Goal: Task Accomplishment & Management: Use online tool/utility

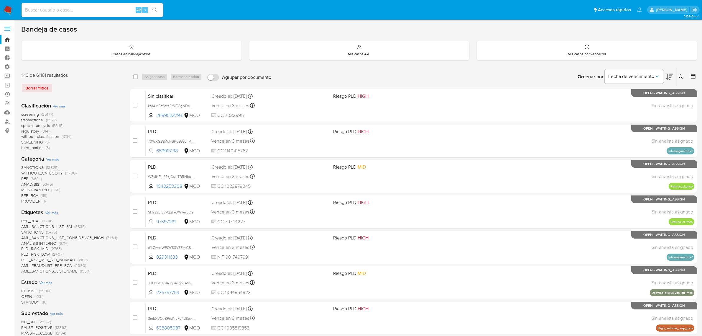
click at [9, 11] on img at bounding box center [8, 10] width 10 height 10
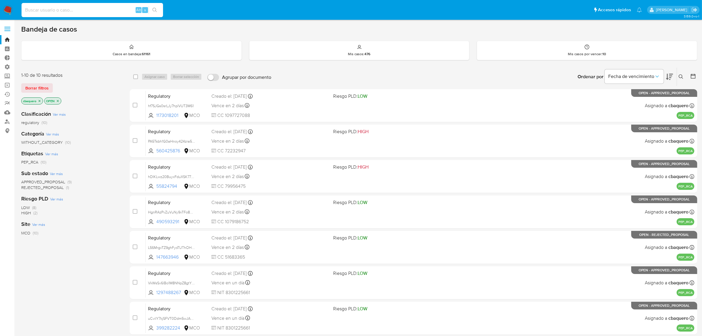
click at [73, 8] on input at bounding box center [93, 10] width 142 height 8
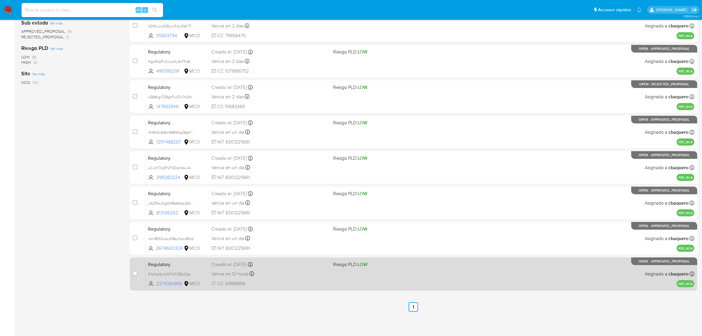
scroll to position [151, 0]
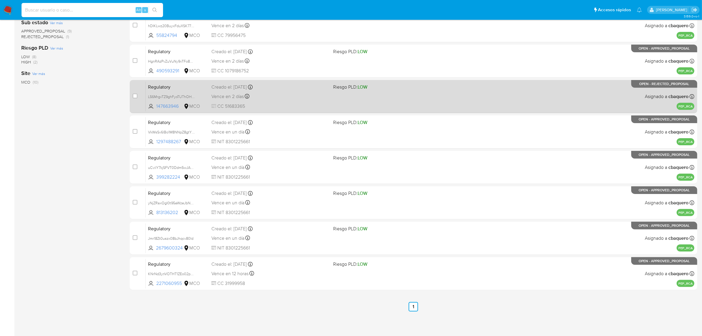
click at [300, 106] on span "CC 51683365" at bounding box center [269, 106] width 117 height 6
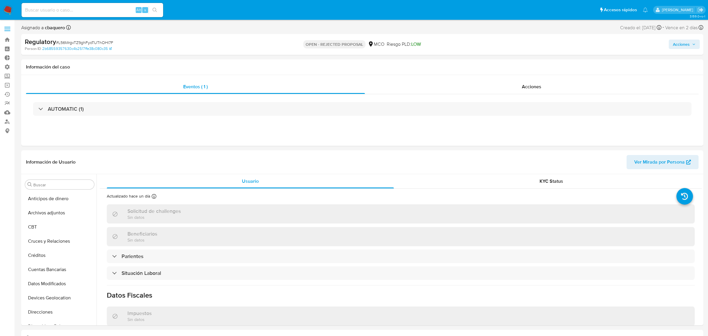
select select "10"
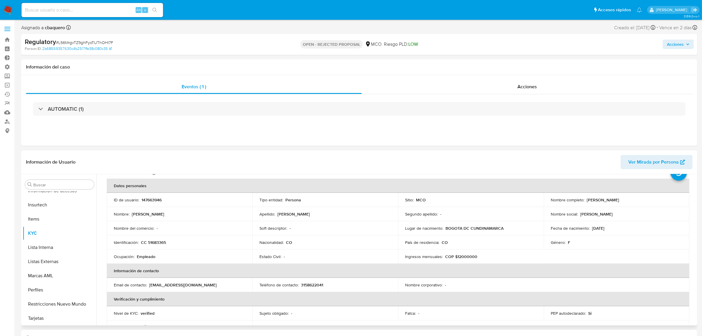
scroll to position [37, 0]
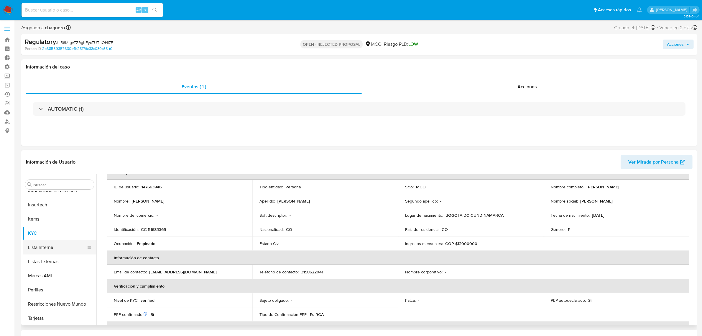
click at [47, 247] on button "Lista Interna" at bounding box center [57, 247] width 69 height 14
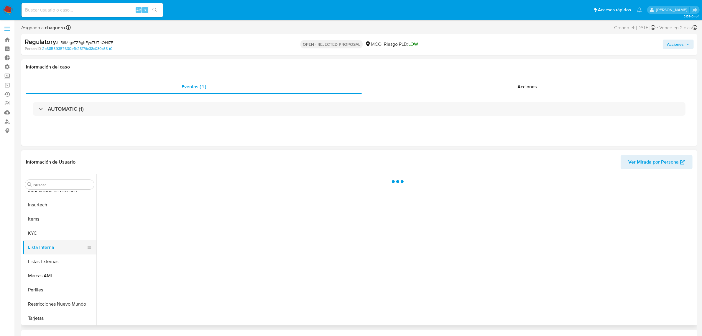
scroll to position [0, 0]
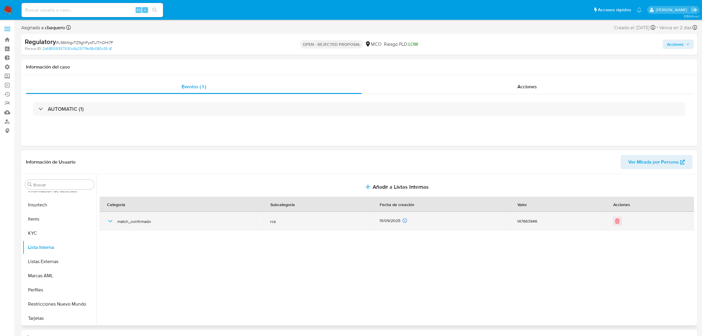
click at [110, 223] on icon "button" at bounding box center [110, 220] width 7 height 7
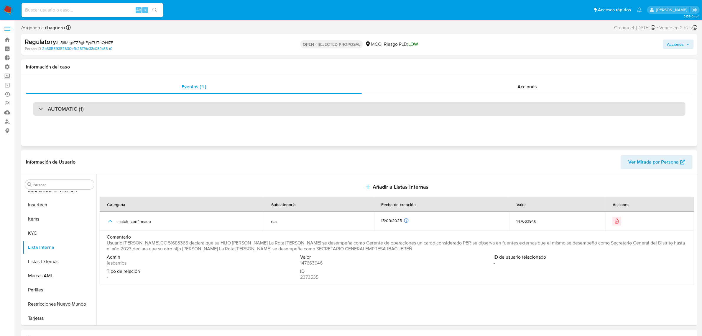
click at [175, 112] on div "AUTOMATIC (1)" at bounding box center [359, 109] width 653 height 14
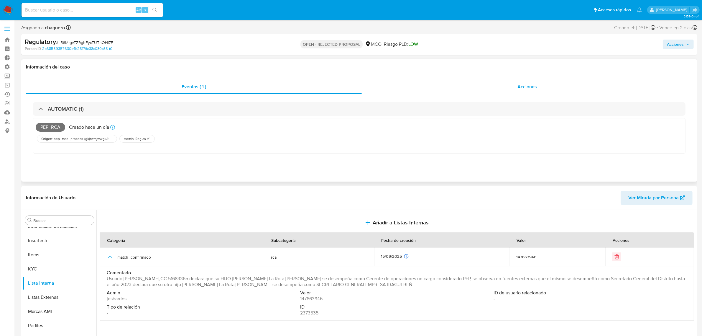
click at [505, 87] on div "Acciones" at bounding box center [527, 87] width 331 height 14
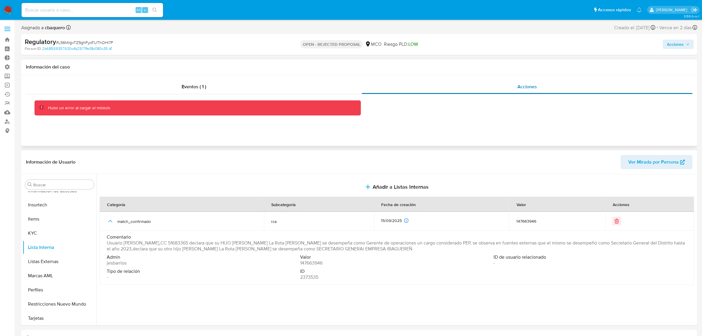
click at [432, 90] on div "Acciones" at bounding box center [527, 87] width 331 height 14
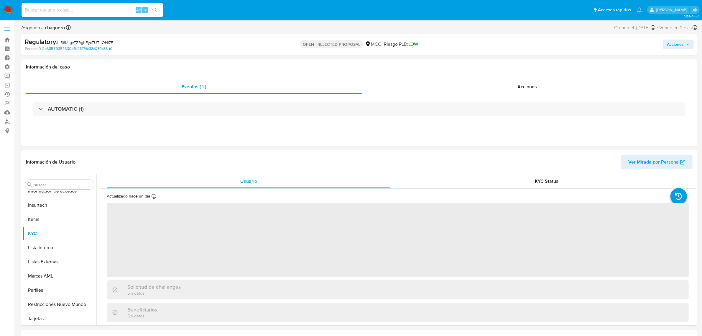
scroll to position [249, 0]
select select "10"
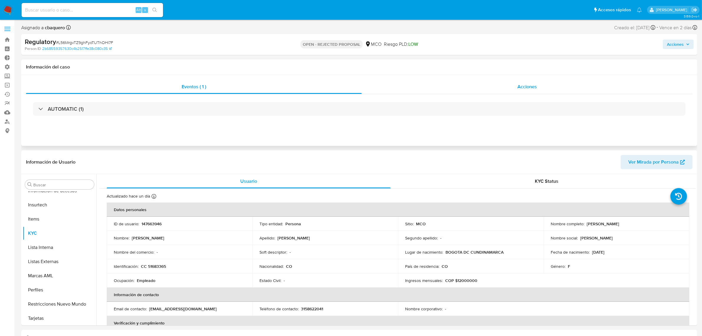
click at [495, 87] on div "Acciones" at bounding box center [527, 87] width 331 height 14
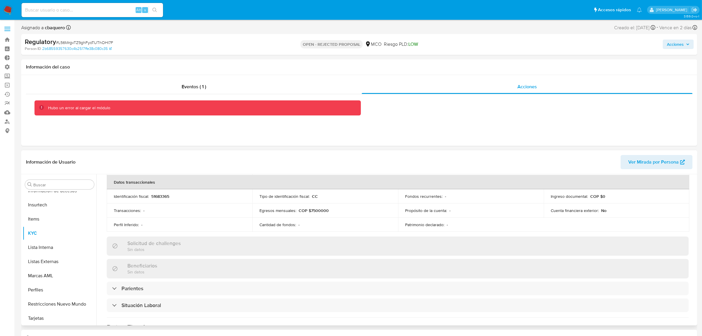
scroll to position [0, 0]
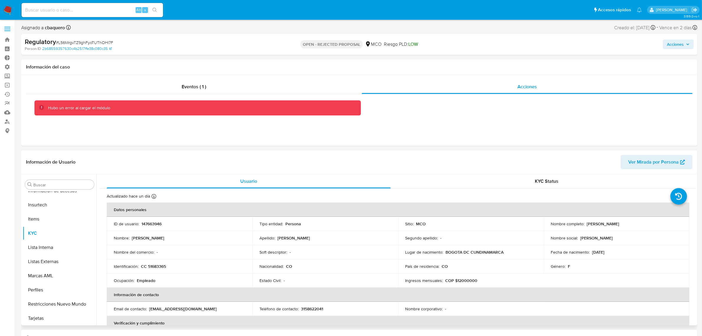
click at [152, 223] on p "147663946" at bounding box center [152, 223] width 20 height 5
copy p "147663946"
drag, startPoint x: 641, startPoint y: 223, endPoint x: 586, endPoint y: 225, distance: 55.2
click at [587, 225] on p "Sonia Cecilia Garcia Rodriguez" at bounding box center [603, 223] width 32 height 5
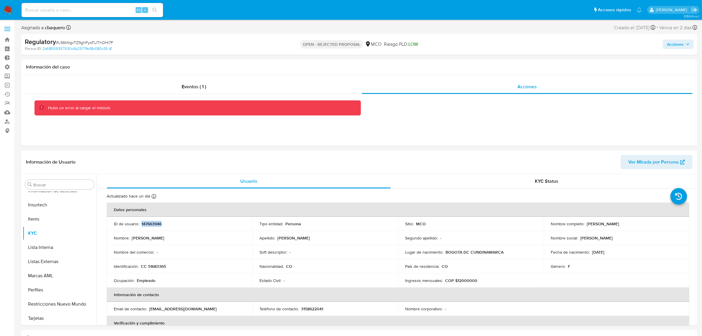
copy p "Sonia Cecilia Garcia Rodriguez"
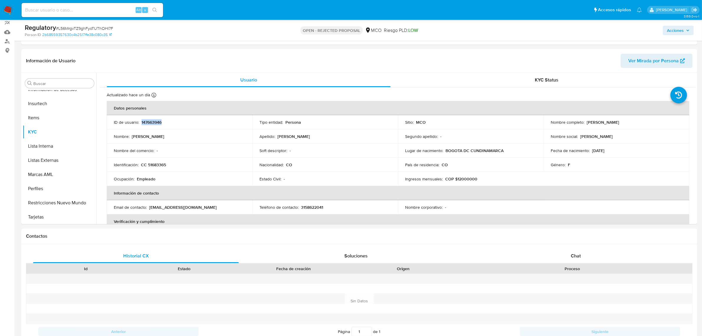
scroll to position [104, 0]
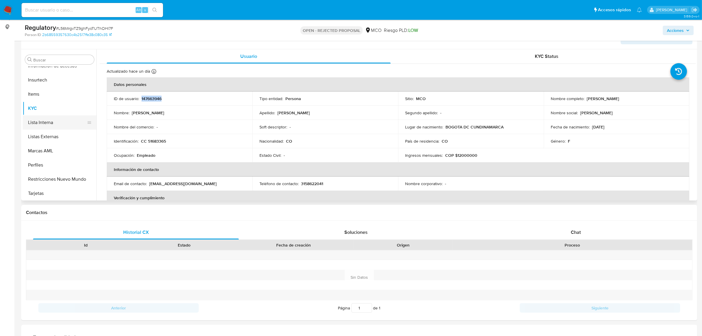
click at [29, 116] on button "Lista Interna" at bounding box center [57, 122] width 69 height 14
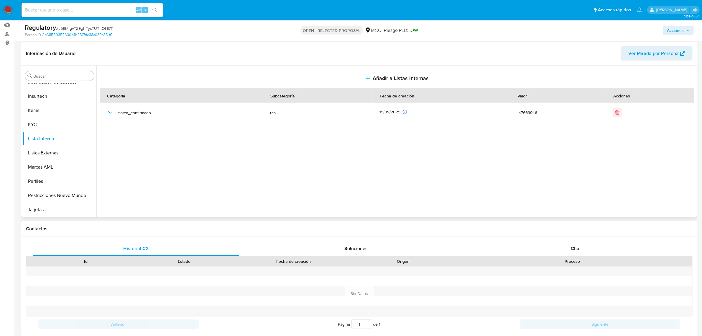
scroll to position [30, 0]
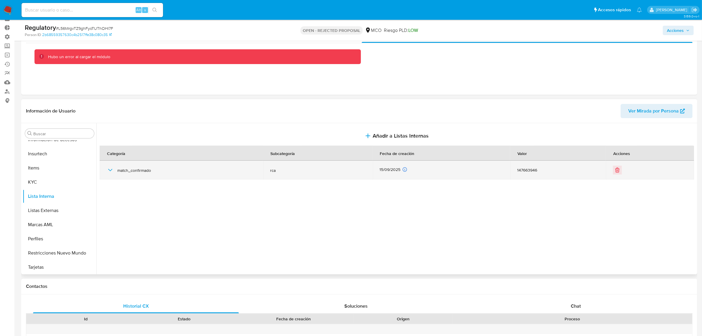
click at [111, 170] on icon "button" at bounding box center [110, 170] width 4 height 2
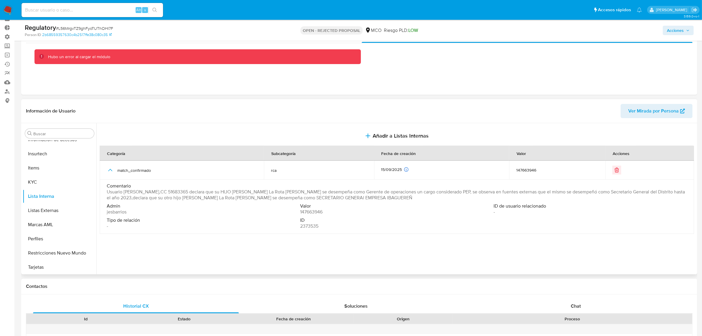
drag, startPoint x: 195, startPoint y: 198, endPoint x: 256, endPoint y: 198, distance: 60.8
click at [256, 198] on span "Usuario Sonia Cecilia Garcia Rodriguez,CC 51683365 declara que su HIJO Carlos A…" at bounding box center [396, 195] width 579 height 12
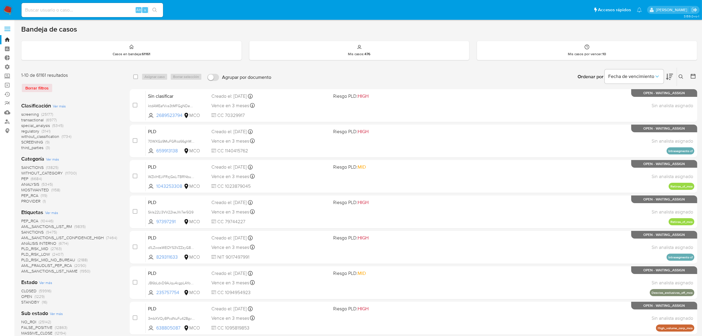
click at [72, 14] on input at bounding box center [93, 10] width 142 height 8
paste input "60811804"
type input "60811804"
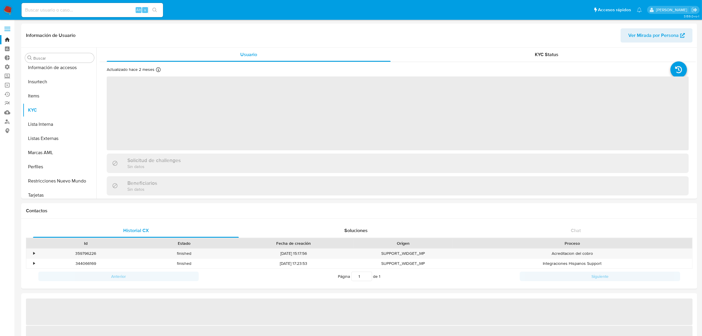
scroll to position [249, 0]
select select "10"
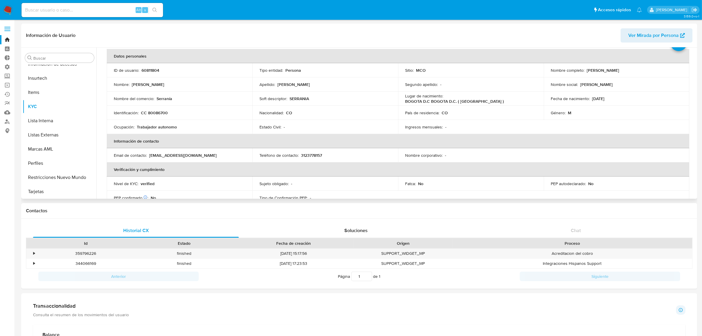
scroll to position [37, 0]
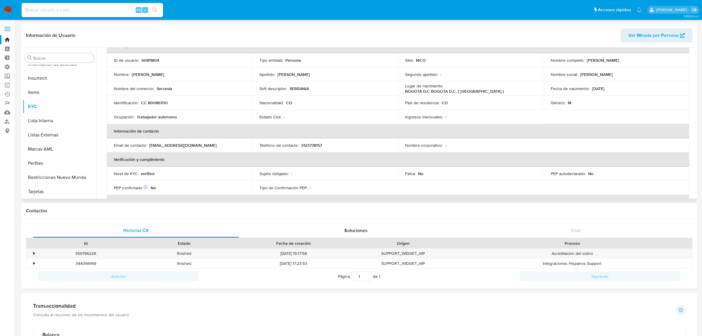
click at [694, 116] on div "Actualizado hace 2 meses Creado: 14/04/2021 16:17:14 Actualizado: 11/07/2025 00…" at bounding box center [398, 243] width 596 height 436
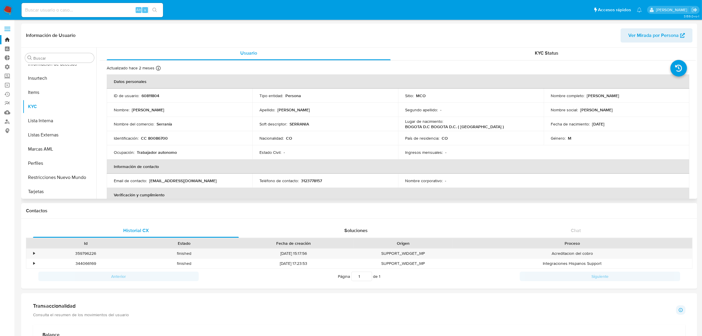
scroll to position [0, 0]
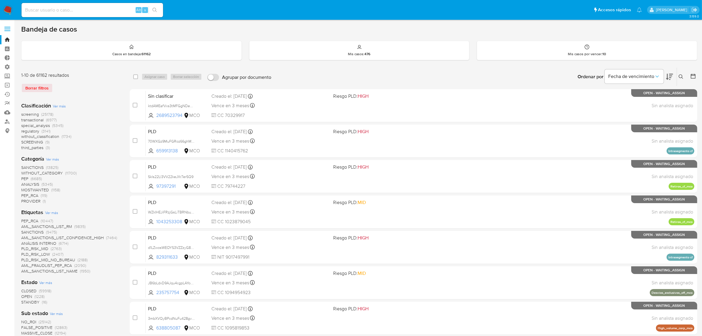
click at [9, 27] on span at bounding box center [7, 27] width 6 height 1
click at [0, 0] on input "checkbox" at bounding box center [0, 0] width 0 height 0
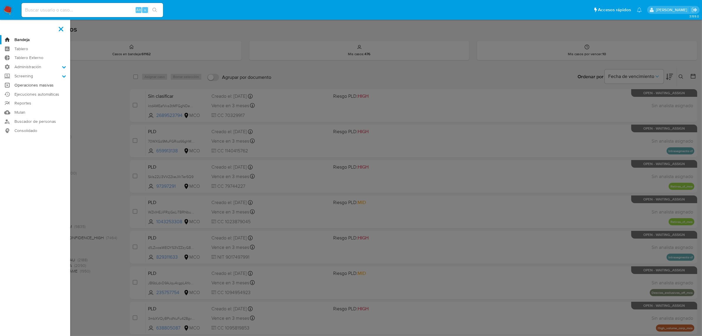
click at [32, 83] on link "Operaciones masivas" at bounding box center [35, 85] width 70 height 9
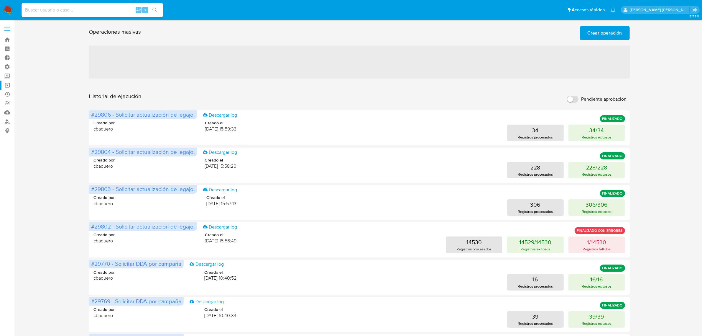
click at [302, 93] on div "Historial de ejecución Pendiente aprobación" at bounding box center [359, 99] width 541 height 13
click at [617, 33] on span "Crear operación" at bounding box center [605, 33] width 35 height 13
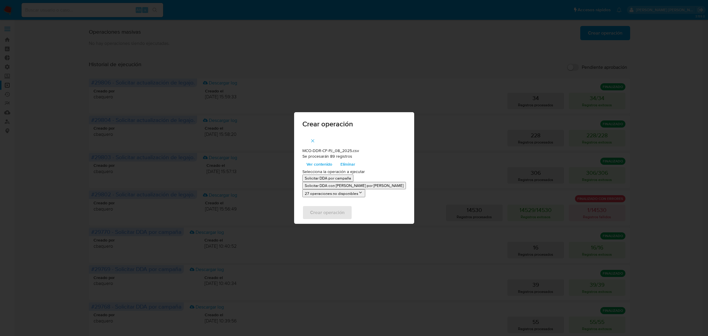
click at [351, 179] on p "Solicitar DDA por campaña" at bounding box center [328, 178] width 46 height 6
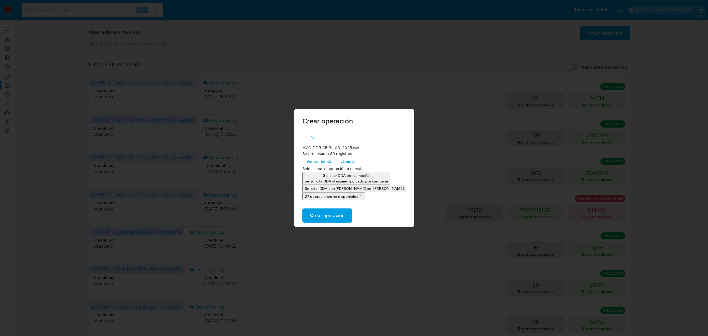
click at [315, 136] on icon "button" at bounding box center [312, 137] width 5 height 5
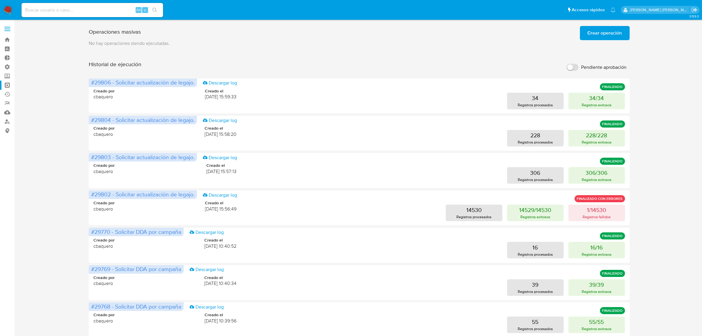
click at [594, 28] on span "Crear operación" at bounding box center [605, 33] width 35 height 13
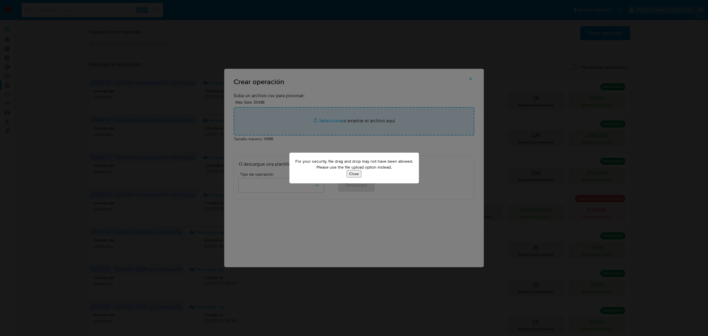
click at [358, 174] on button "Close" at bounding box center [354, 173] width 15 height 7
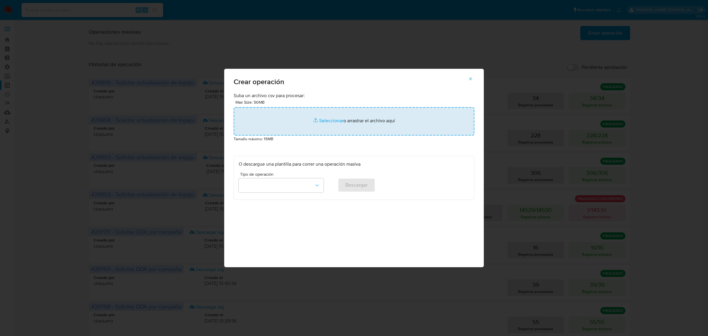
click at [346, 121] on input "file" at bounding box center [354, 121] width 241 height 28
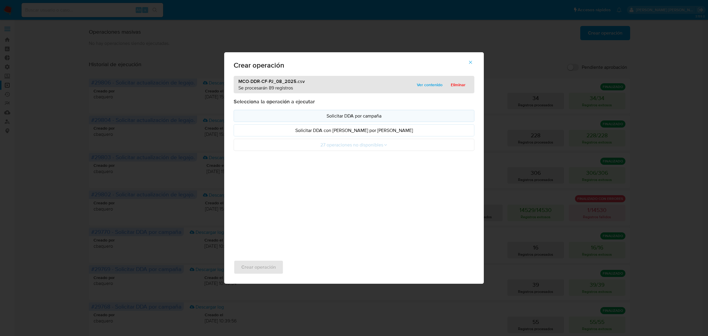
click at [382, 110] on button "Solicitar DDA por campaña" at bounding box center [354, 116] width 241 height 12
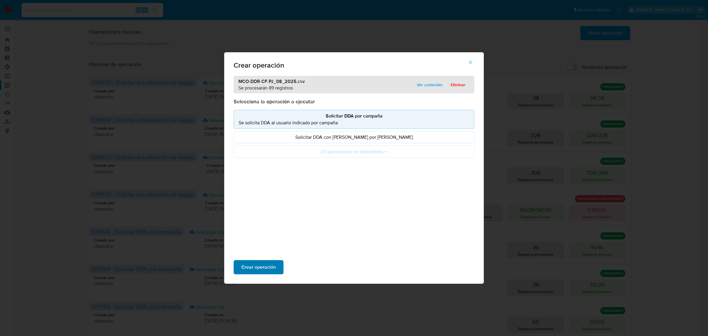
click at [260, 263] on span "Crear operación" at bounding box center [258, 266] width 35 height 13
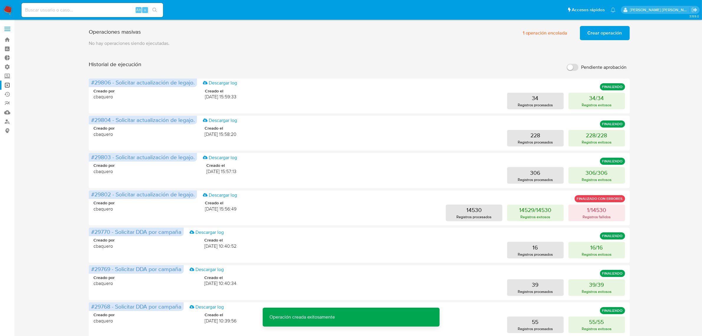
click at [589, 30] on span "Crear operación" at bounding box center [605, 33] width 35 height 13
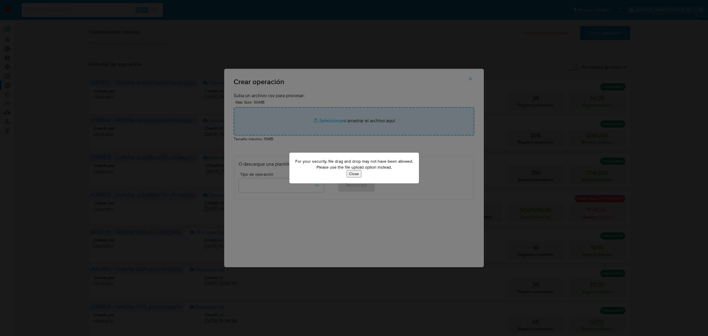
click at [354, 173] on button "Close" at bounding box center [354, 173] width 15 height 7
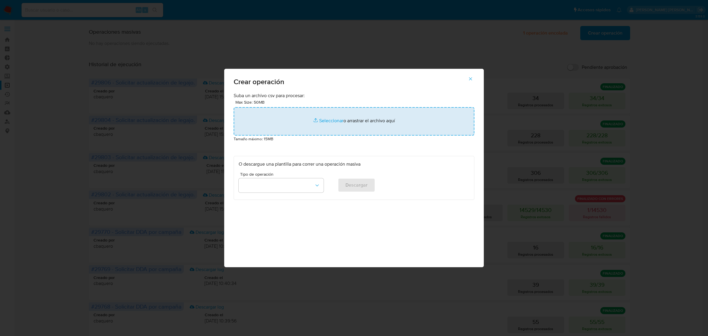
click at [323, 126] on input "file" at bounding box center [354, 121] width 241 height 28
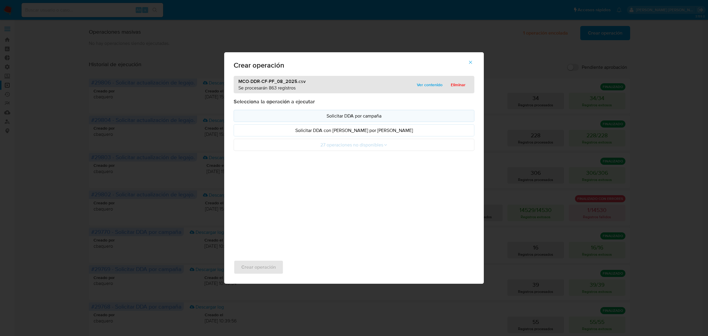
click at [342, 115] on p "Solicitar DDA por campaña" at bounding box center [354, 115] width 231 height 7
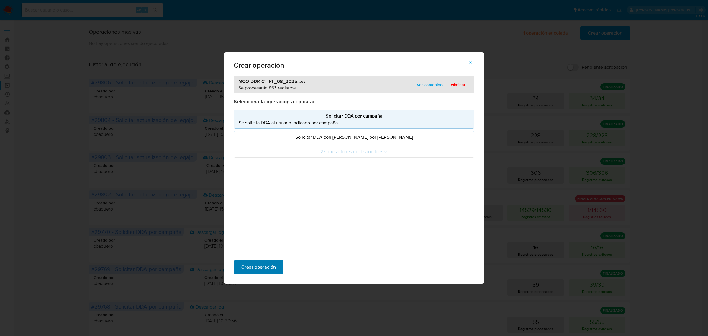
click at [260, 267] on span "Crear operación" at bounding box center [258, 266] width 35 height 13
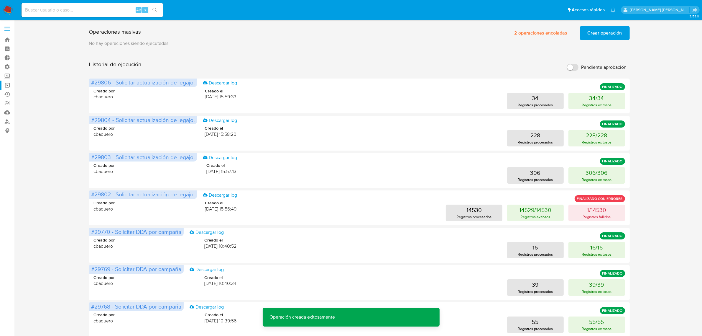
click at [610, 29] on span "Crear operación" at bounding box center [605, 33] width 35 height 13
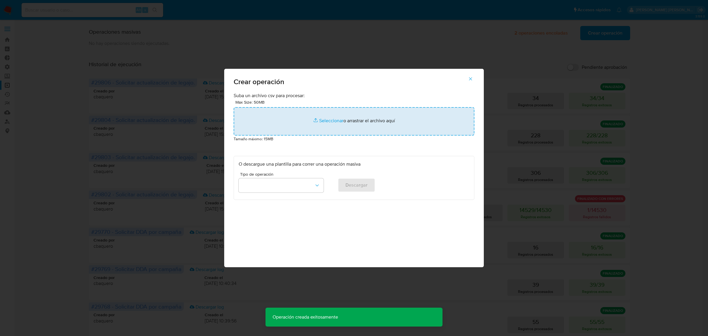
click at [313, 114] on input "file" at bounding box center [354, 121] width 241 height 28
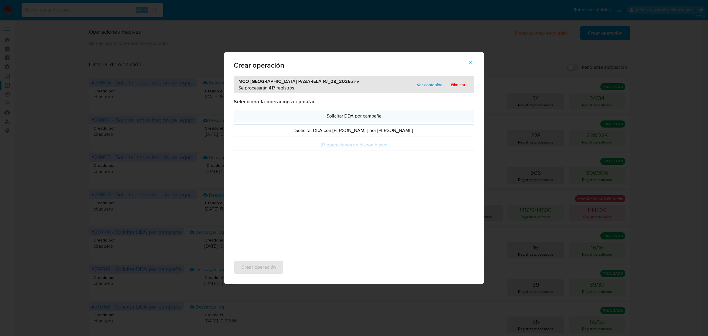
click at [346, 118] on p "Solicitar DDA por campaña" at bounding box center [354, 115] width 231 height 7
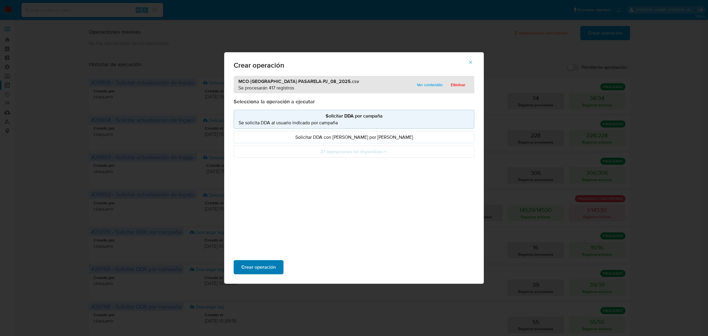
click at [264, 269] on span "Crear operación" at bounding box center [258, 266] width 35 height 13
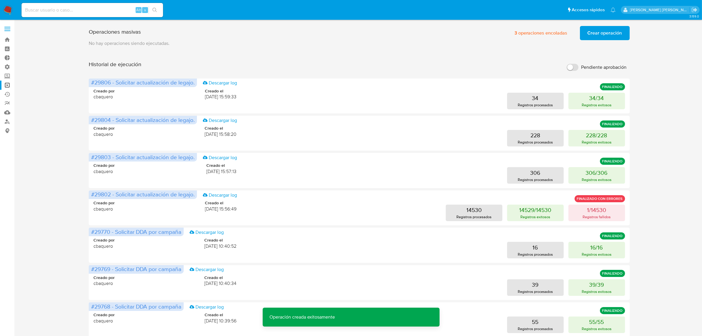
click at [592, 28] on span "Crear operación" at bounding box center [605, 33] width 35 height 13
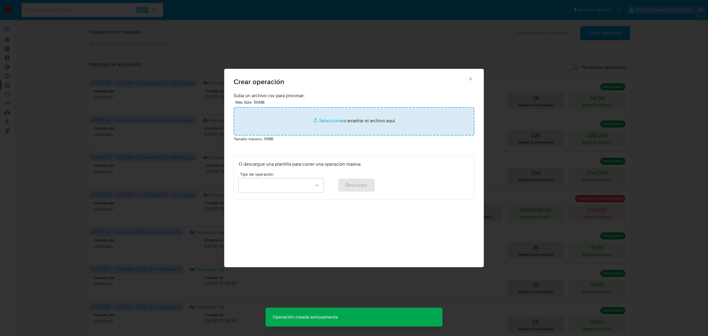
click at [313, 121] on input "file" at bounding box center [354, 121] width 241 height 28
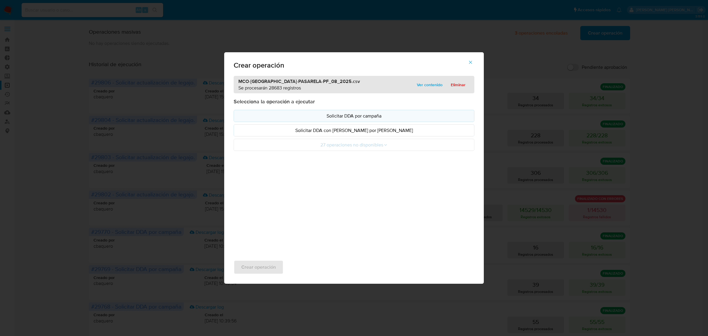
click at [344, 112] on p "Solicitar DDA por campaña" at bounding box center [354, 115] width 231 height 7
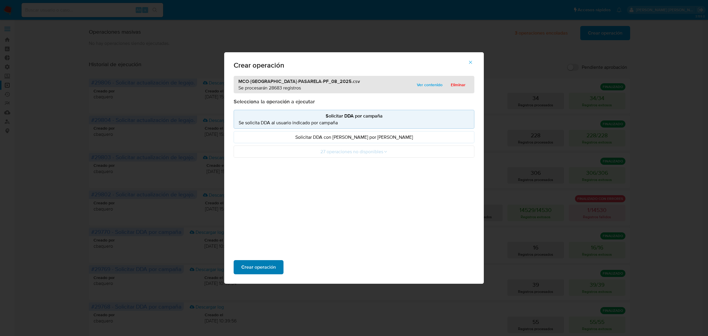
click at [238, 265] on button "Crear operación" at bounding box center [259, 267] width 50 height 14
